Goal: Task Accomplishment & Management: Use online tool/utility

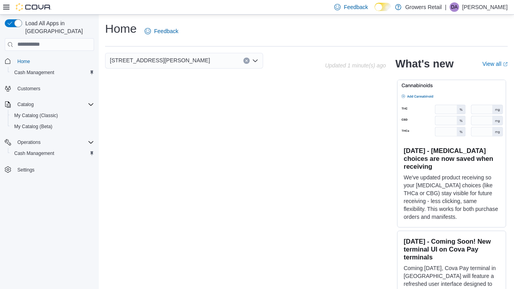
click at [474, 11] on p "[PERSON_NAME]" at bounding box center [484, 6] width 45 height 9
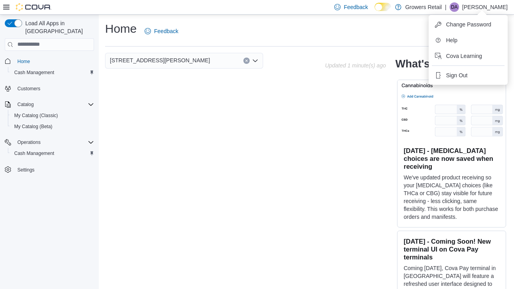
click at [377, 41] on div "Home Feedback" at bounding box center [306, 34] width 402 height 26
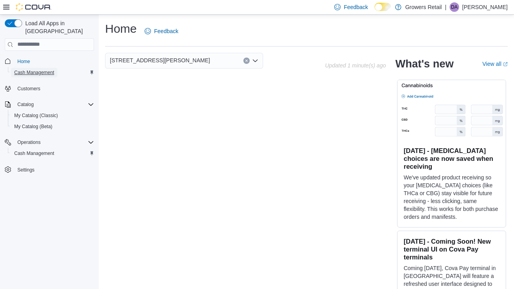
click at [34, 68] on span "Cash Management" at bounding box center [34, 72] width 40 height 9
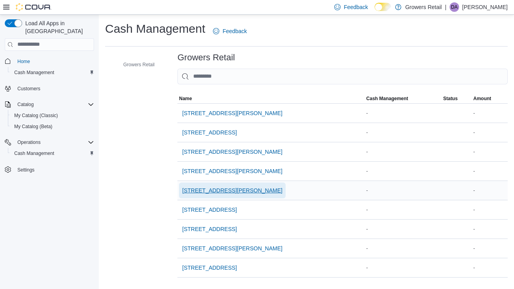
click at [220, 190] on span "[STREET_ADDRESS][PERSON_NAME]" at bounding box center [232, 191] width 100 height 8
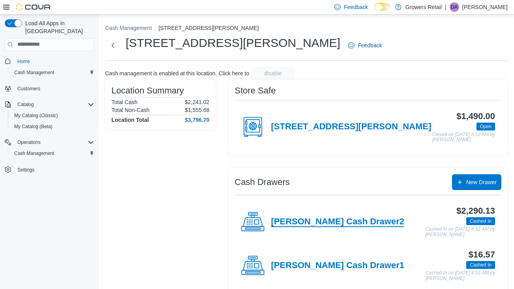
click at [312, 224] on h4 "[PERSON_NAME] Cash Drawer2" at bounding box center [337, 222] width 133 height 10
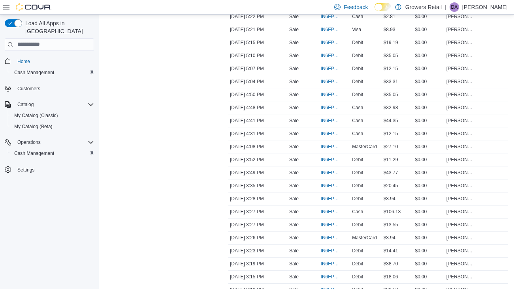
scroll to position [588, 0]
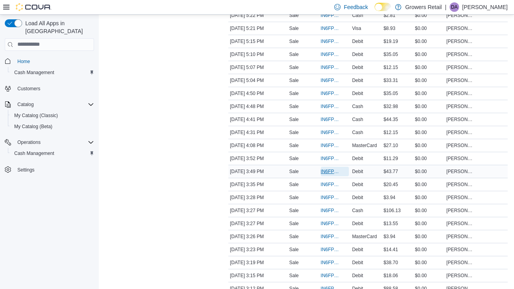
click at [329, 171] on span "IN6FPW-2029751" at bounding box center [331, 172] width 21 height 6
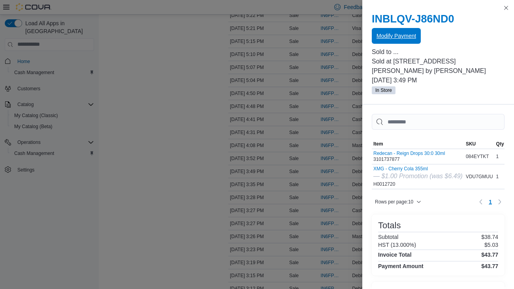
click at [388, 43] on span "Modify Payment" at bounding box center [395, 36] width 39 height 16
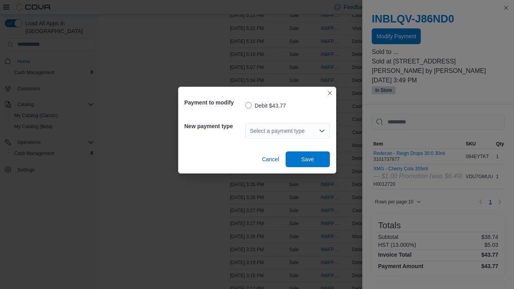
click at [284, 139] on div "Select a payment type" at bounding box center [287, 130] width 85 height 25
click at [274, 137] on div "Select a payment type" at bounding box center [287, 131] width 85 height 16
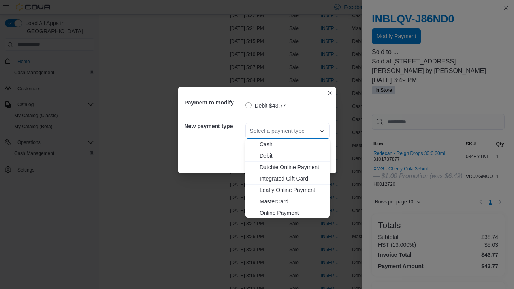
click at [285, 206] on button "MasterCard" at bounding box center [287, 201] width 85 height 11
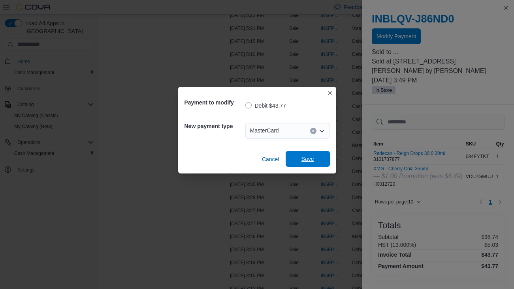
click at [311, 163] on span "Save" at bounding box center [307, 159] width 35 height 16
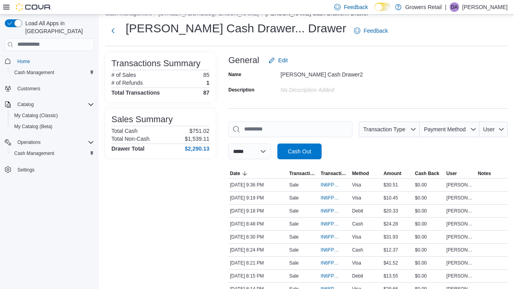
scroll to position [0, 0]
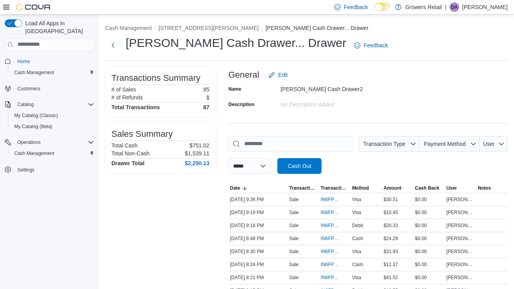
click at [395, 82] on div "General Edit" at bounding box center [367, 75] width 279 height 16
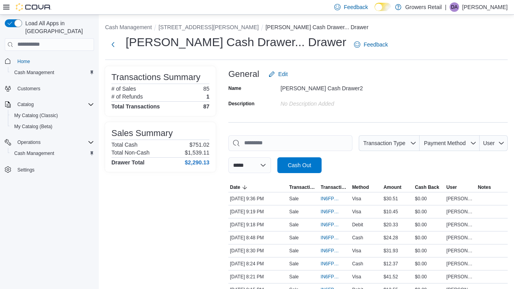
click at [458, 11] on span "DA" at bounding box center [454, 6] width 7 height 9
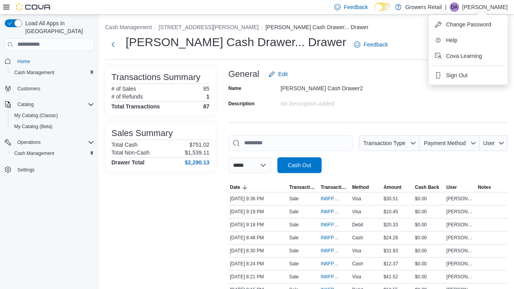
click at [405, 50] on div "[PERSON_NAME] Cash Drawer... Drawer Feedback" at bounding box center [306, 44] width 402 height 21
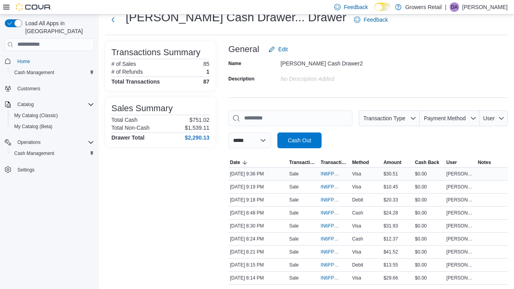
scroll to position [0, 0]
